Goal: Information Seeking & Learning: Check status

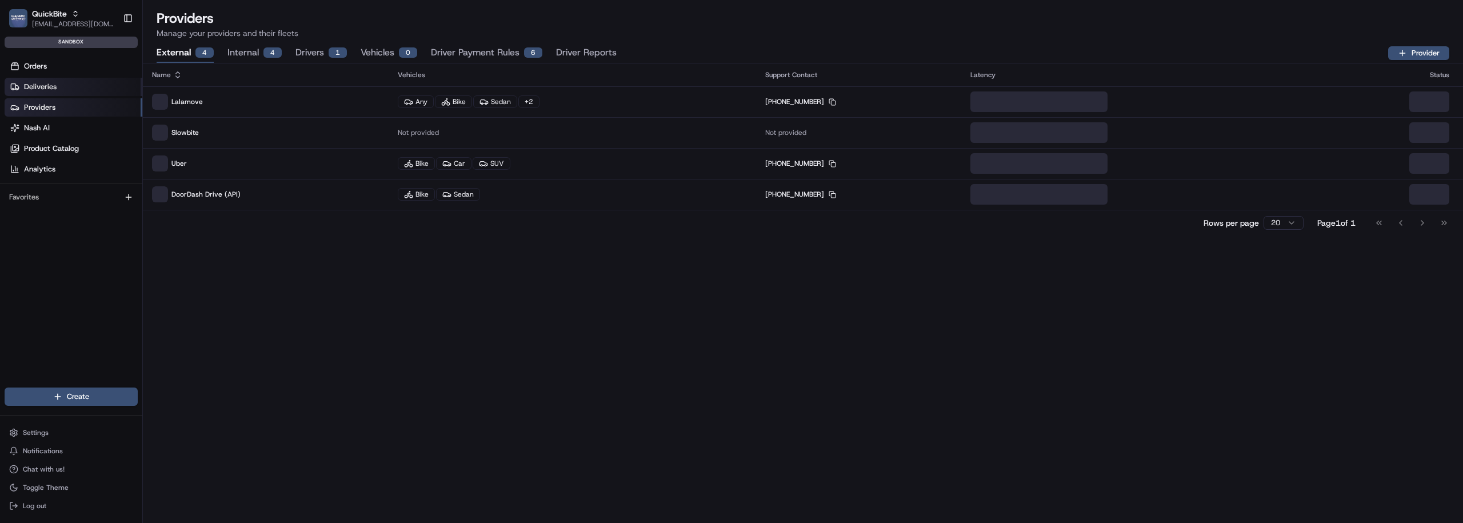
click at [77, 87] on link "Deliveries" at bounding box center [74, 87] width 138 height 18
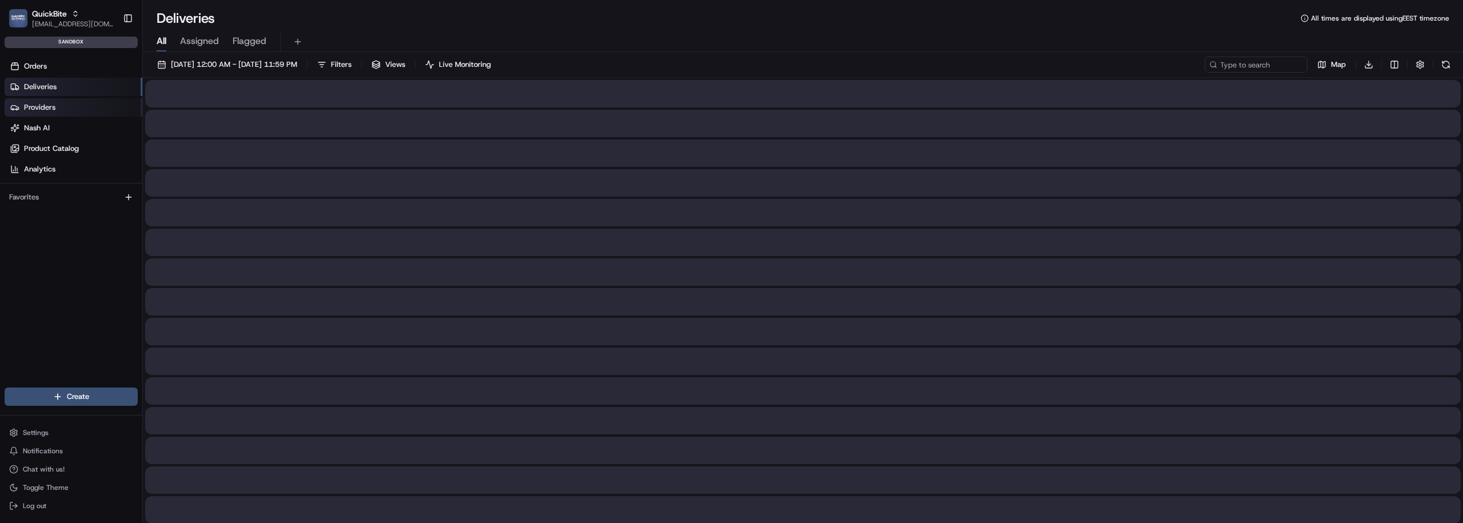
click at [65, 101] on link "Providers" at bounding box center [74, 107] width 138 height 18
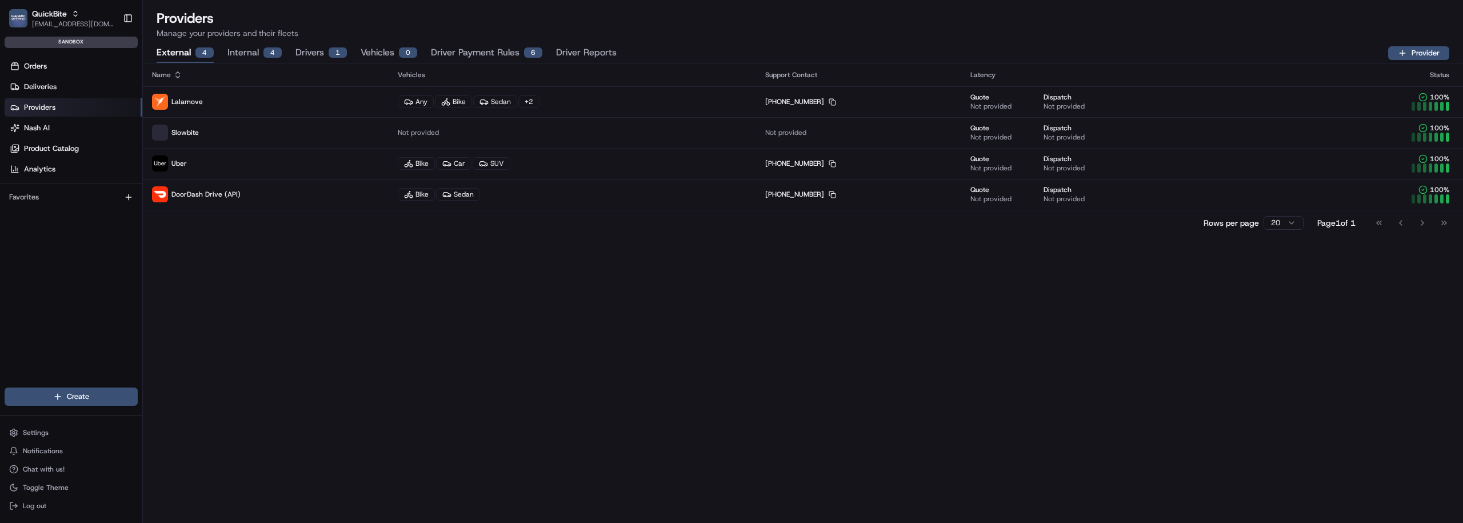
click at [598, 50] on button "Driver Reports" at bounding box center [586, 52] width 61 height 19
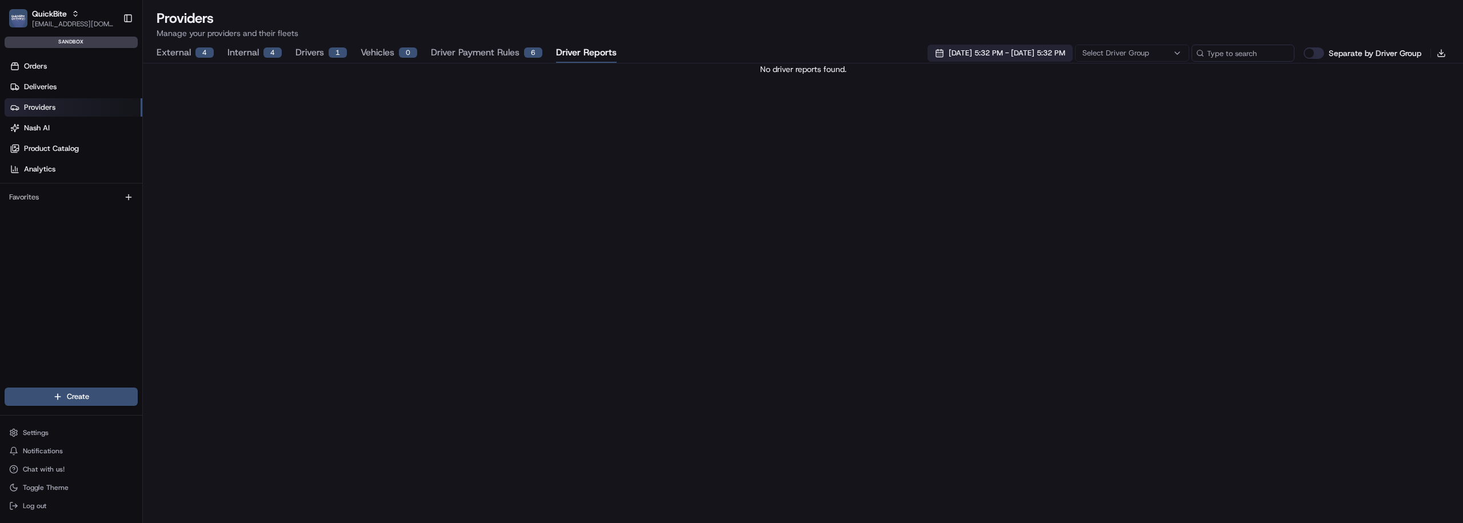
click at [994, 58] on span "08/13/2025 5:32 PM - 08/20/2025 5:32 PM" at bounding box center [1006, 53] width 117 height 10
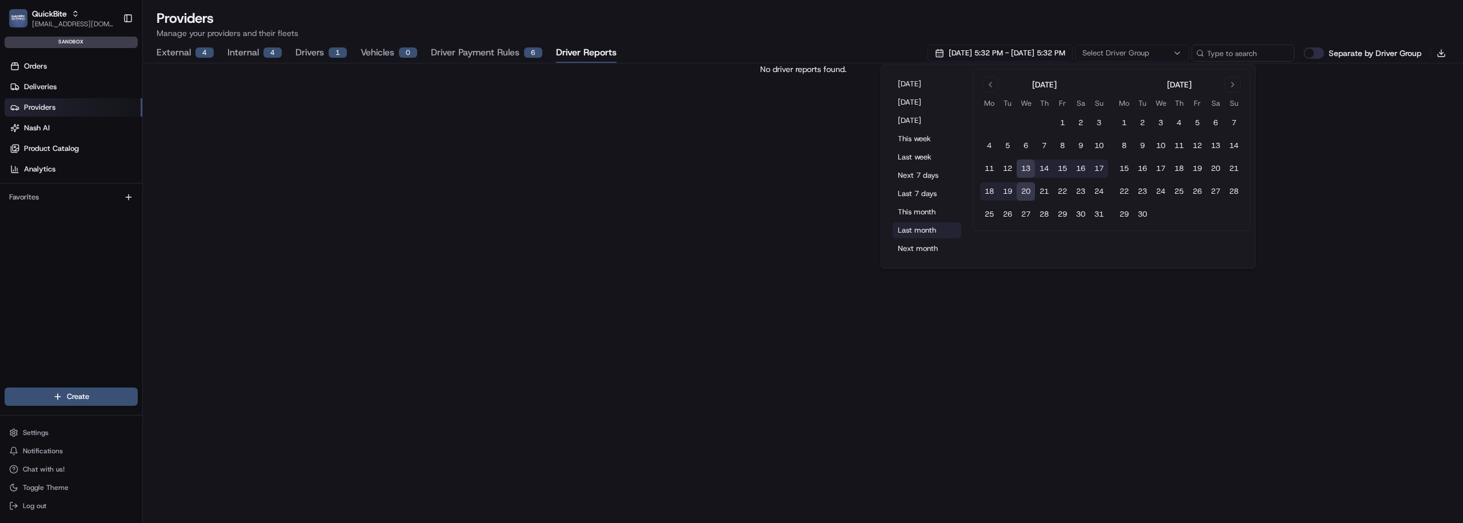
click at [911, 223] on button "Last month" at bounding box center [927, 230] width 69 height 16
click at [712, 213] on div "Loading driver reports..." at bounding box center [803, 292] width 1320 height 459
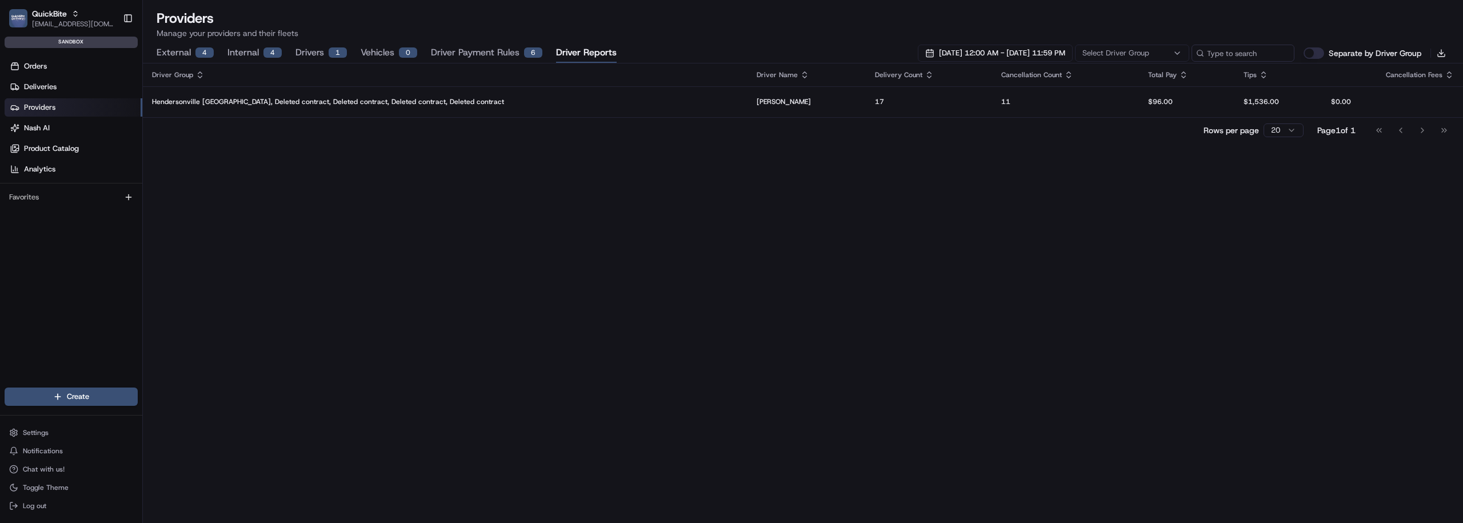
click at [463, 329] on div "Driver Group Driver Name Delivery Count Cancellation Count Total Pay Tips Cance…" at bounding box center [803, 292] width 1320 height 459
